Goal: Transaction & Acquisition: Book appointment/travel/reservation

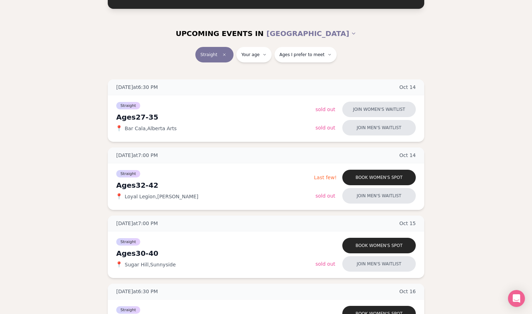
scroll to position [61, 0]
